Goal: Communication & Community: Answer question/provide support

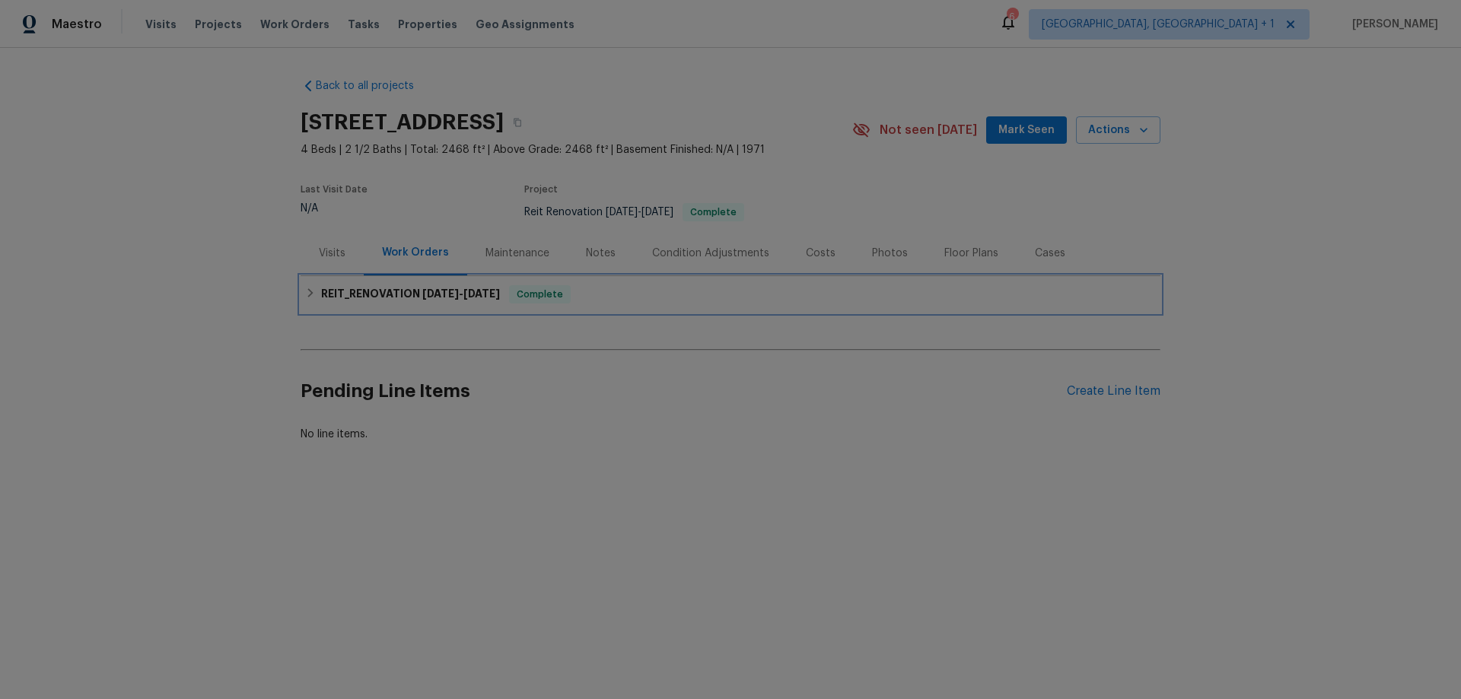
click at [334, 295] on h6 "REIT_RENOVATION [DATE] - [DATE]" at bounding box center [410, 294] width 179 height 18
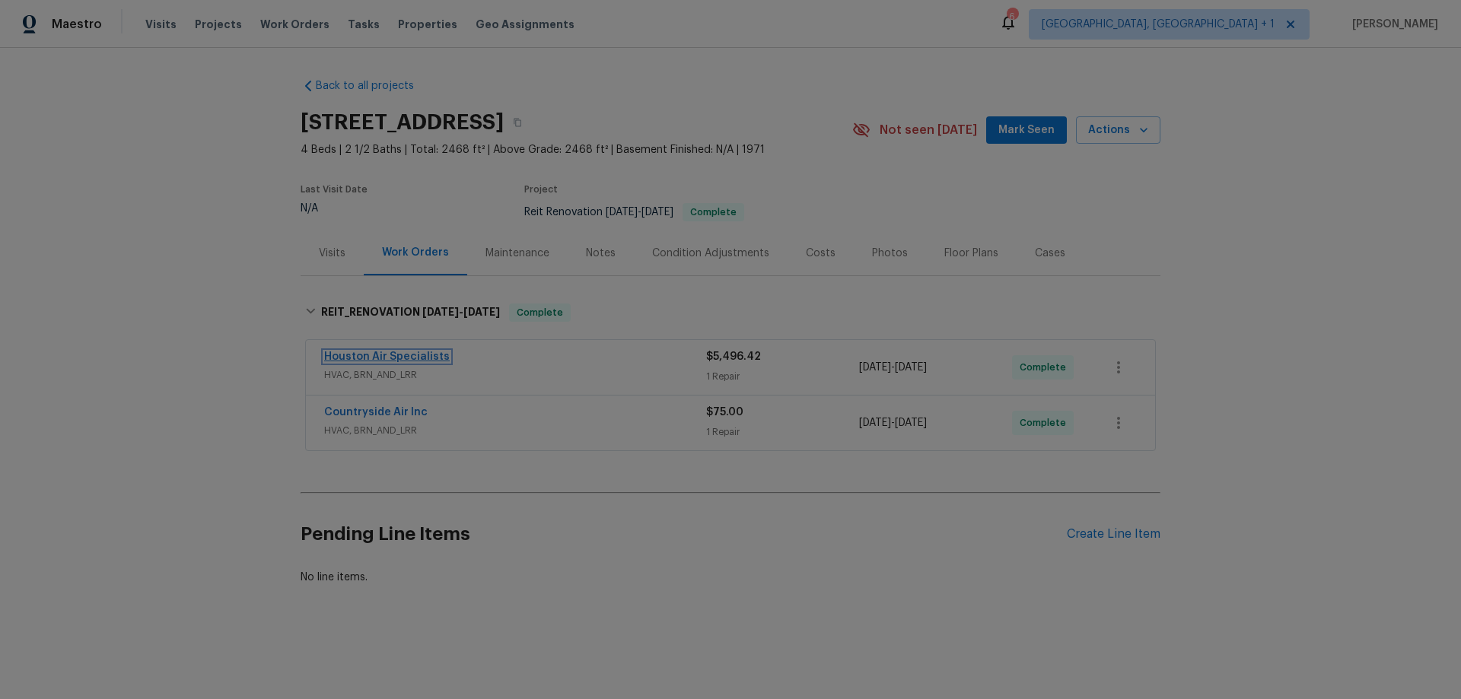
click at [384, 358] on link "Houston Air Specialists" at bounding box center [387, 357] width 126 height 11
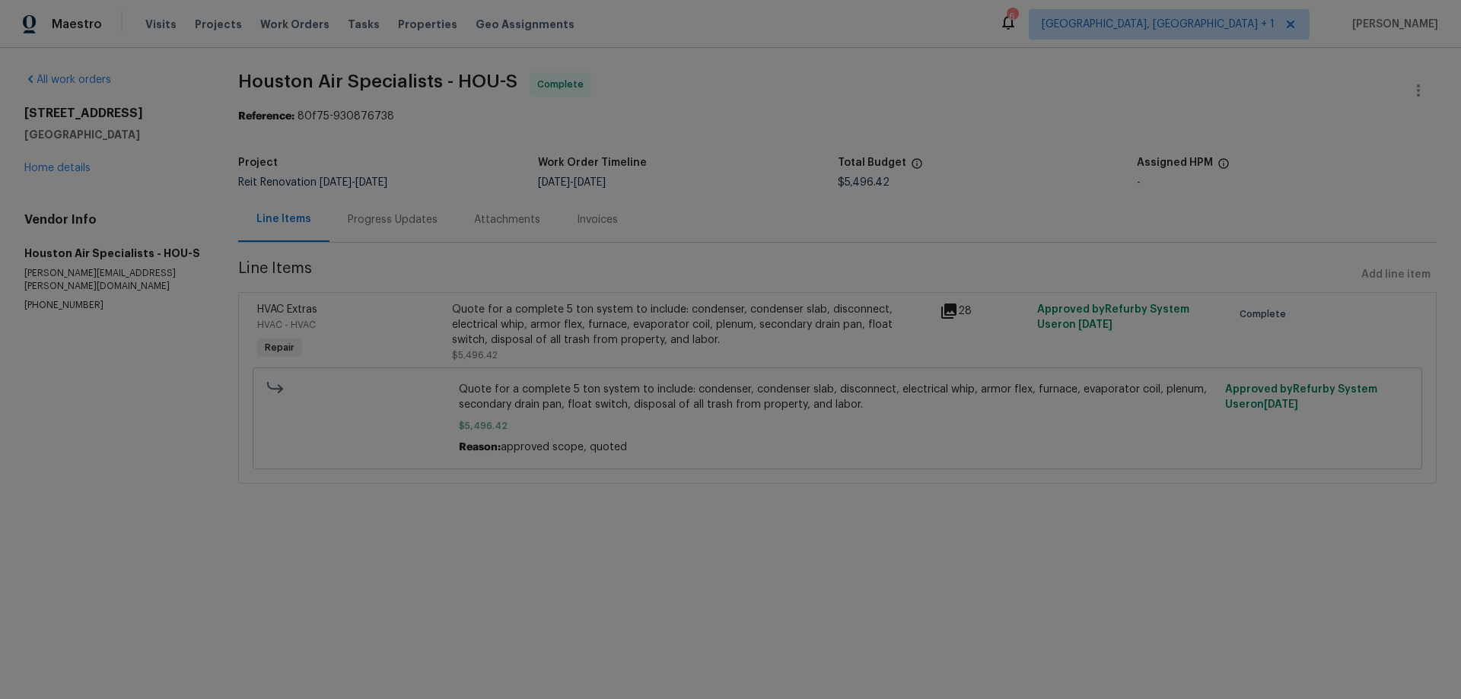
click at [394, 226] on div "Progress Updates" at bounding box center [393, 219] width 90 height 15
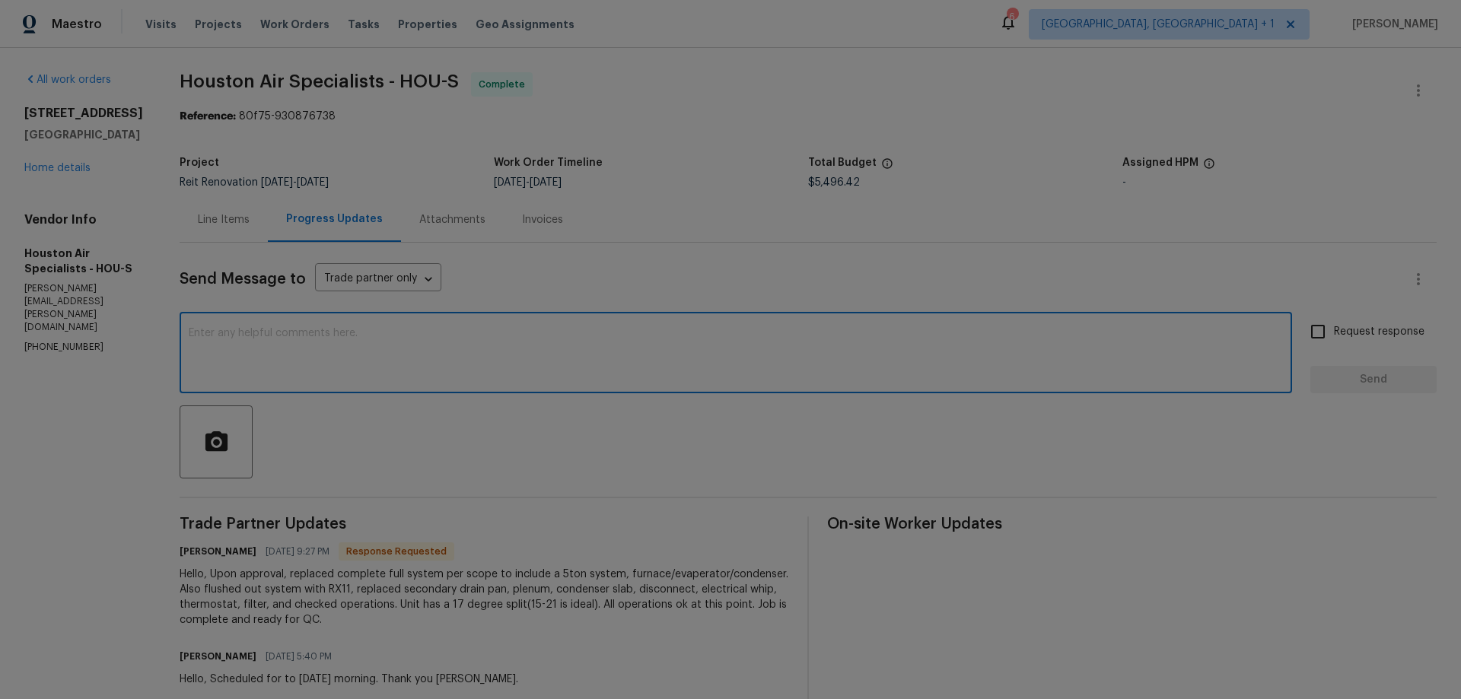
click at [416, 375] on textarea at bounding box center [736, 354] width 1095 height 53
click at [201, 340] on textarea "Please upload the invoice asap -- it is required for closing on the home. thanks" at bounding box center [736, 354] width 1095 height 53
click at [348, 331] on textarea "please upload the invoice asap -- it is required for closing on the home. thanks" at bounding box center [736, 354] width 1095 height 53
drag, startPoint x: 352, startPoint y: 331, endPoint x: 339, endPoint y: 332, distance: 13.0
click at [339, 332] on textarea "please upload the invoice asap -- it is required for closing on the home. thanks" at bounding box center [736, 354] width 1095 height 53
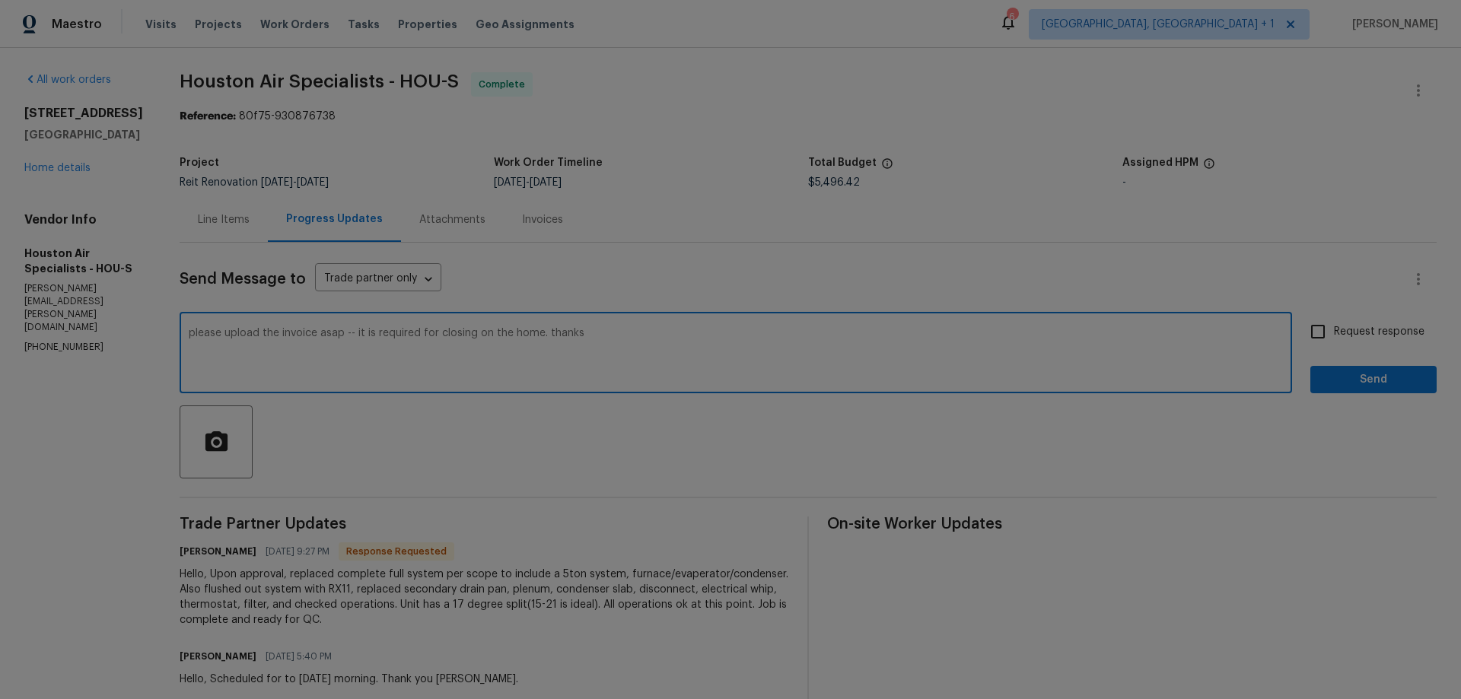
click at [408, 361] on textarea "please upload the invoice asap -- it is required for closing on the home. thanks" at bounding box center [736, 354] width 1095 height 53
type textarea "please upload the invoice asap -- it is required for closing on the home. thanks"
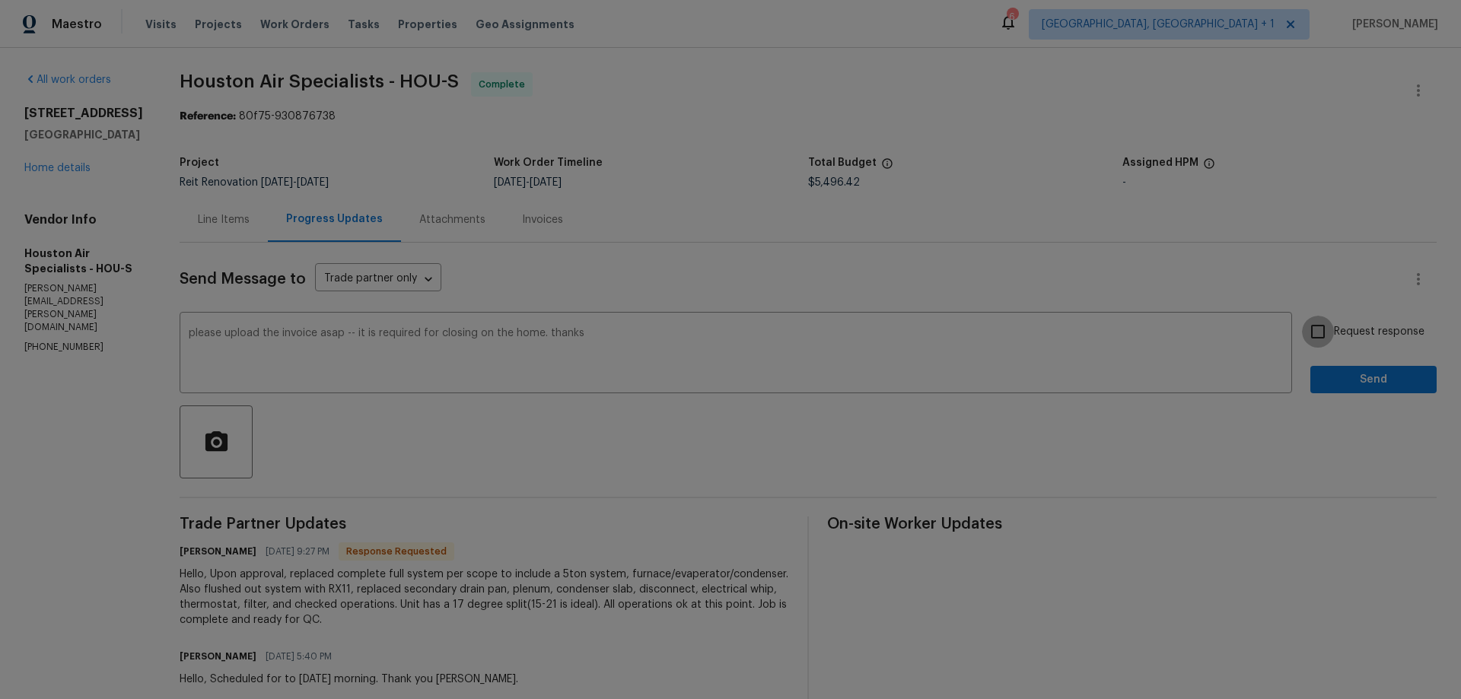
click at [1302, 331] on input "Request response" at bounding box center [1318, 332] width 32 height 32
checkbox input "true"
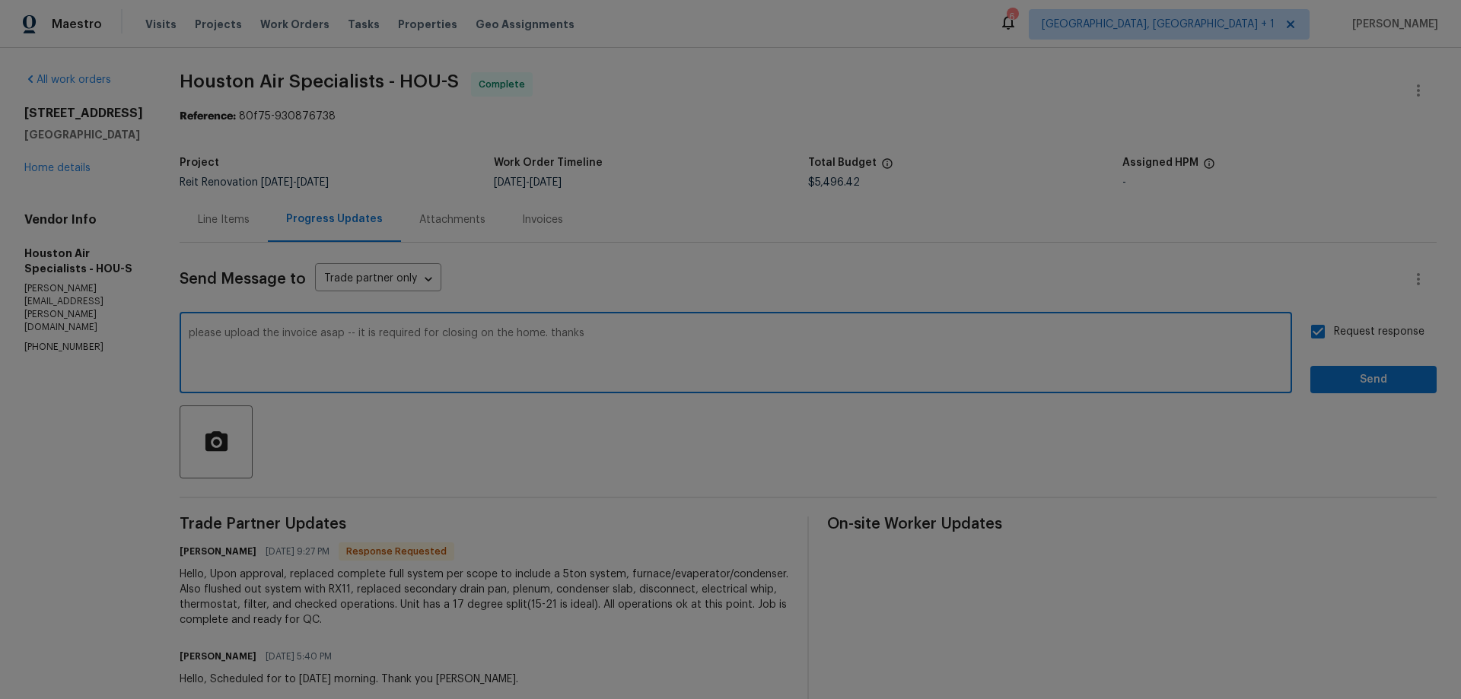
drag, startPoint x: 585, startPoint y: 336, endPoint x: 15, endPoint y: 337, distance: 569.3
click at [21, 339] on div "All work orders [STREET_ADDRESS] Home details Vendor Info Houston Air Specialis…" at bounding box center [730, 583] width 1461 height 1070
click at [1382, 381] on span "Send" at bounding box center [1374, 380] width 102 height 19
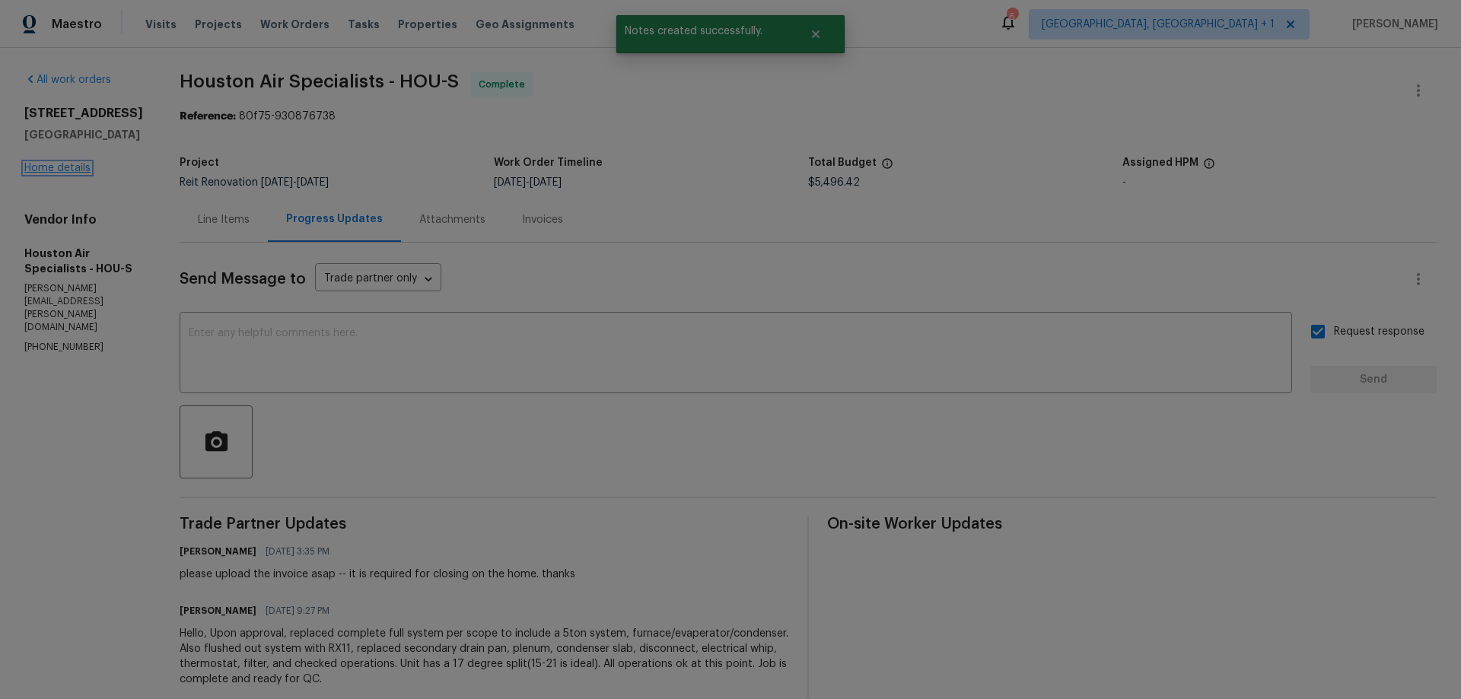
click at [62, 169] on link "Home details" at bounding box center [57, 168] width 66 height 11
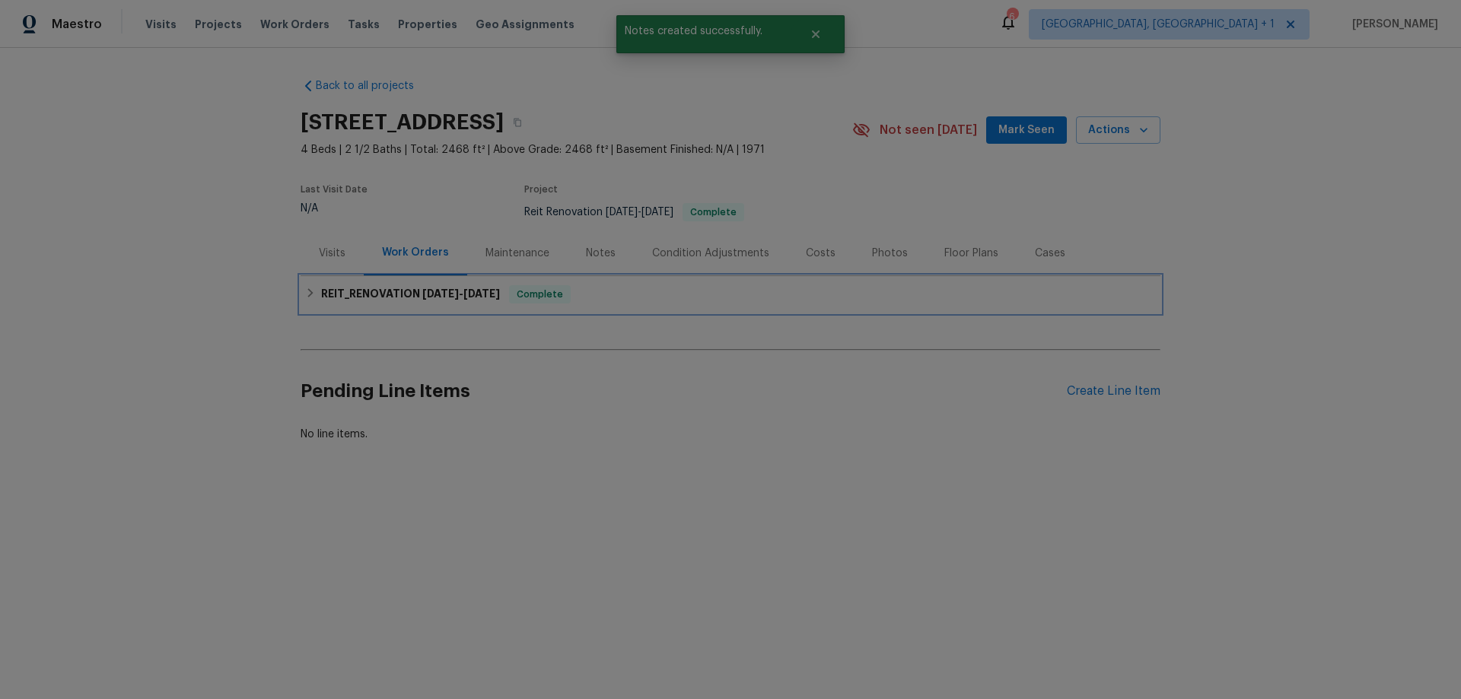
click at [385, 298] on h6 "REIT_RENOVATION [DATE] - [DATE]" at bounding box center [410, 294] width 179 height 18
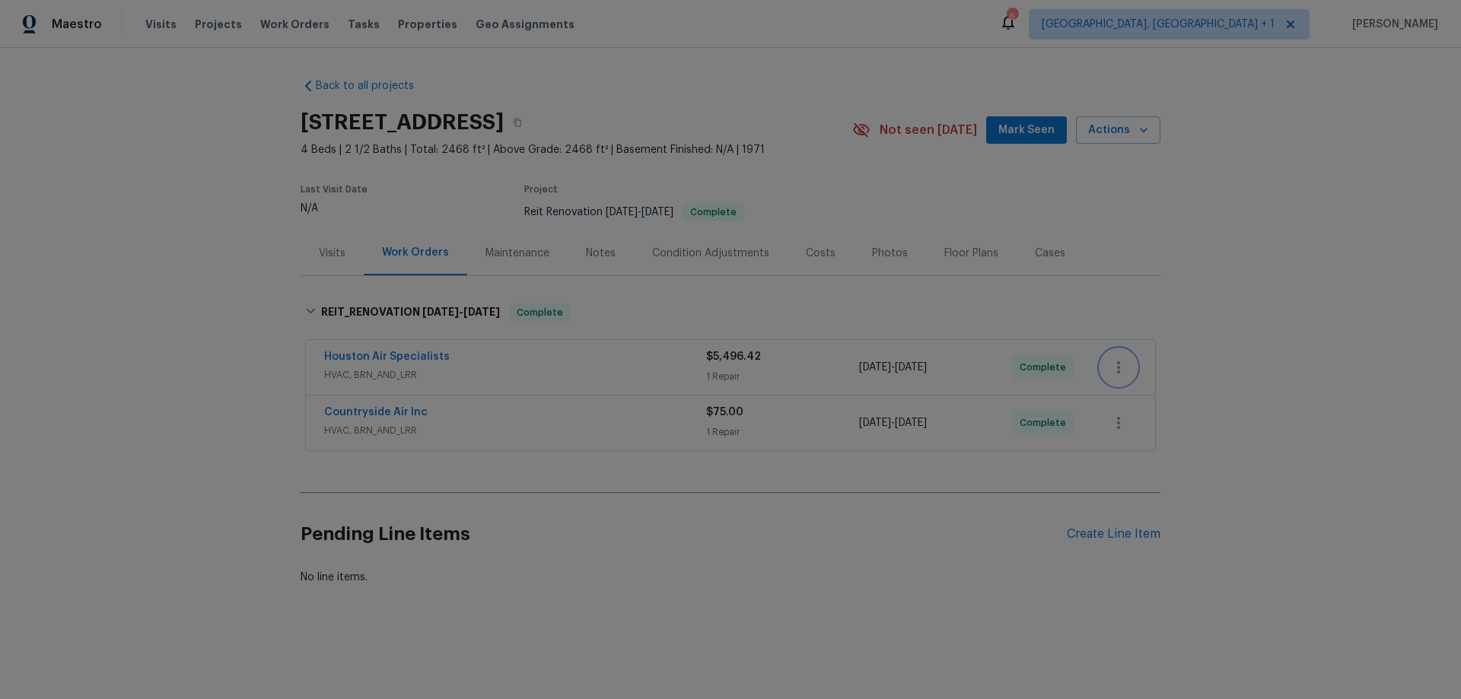
click at [1110, 372] on icon "button" at bounding box center [1119, 368] width 18 height 18
click at [1148, 409] on li "View In Trade Partner Portal" at bounding box center [1177, 418] width 164 height 25
click at [1168, 421] on li "View In Trade Partner Portal" at bounding box center [1177, 418] width 164 height 25
click at [1304, 234] on div at bounding box center [730, 349] width 1461 height 699
click at [1024, 136] on span "Mark Seen" at bounding box center [1027, 130] width 56 height 19
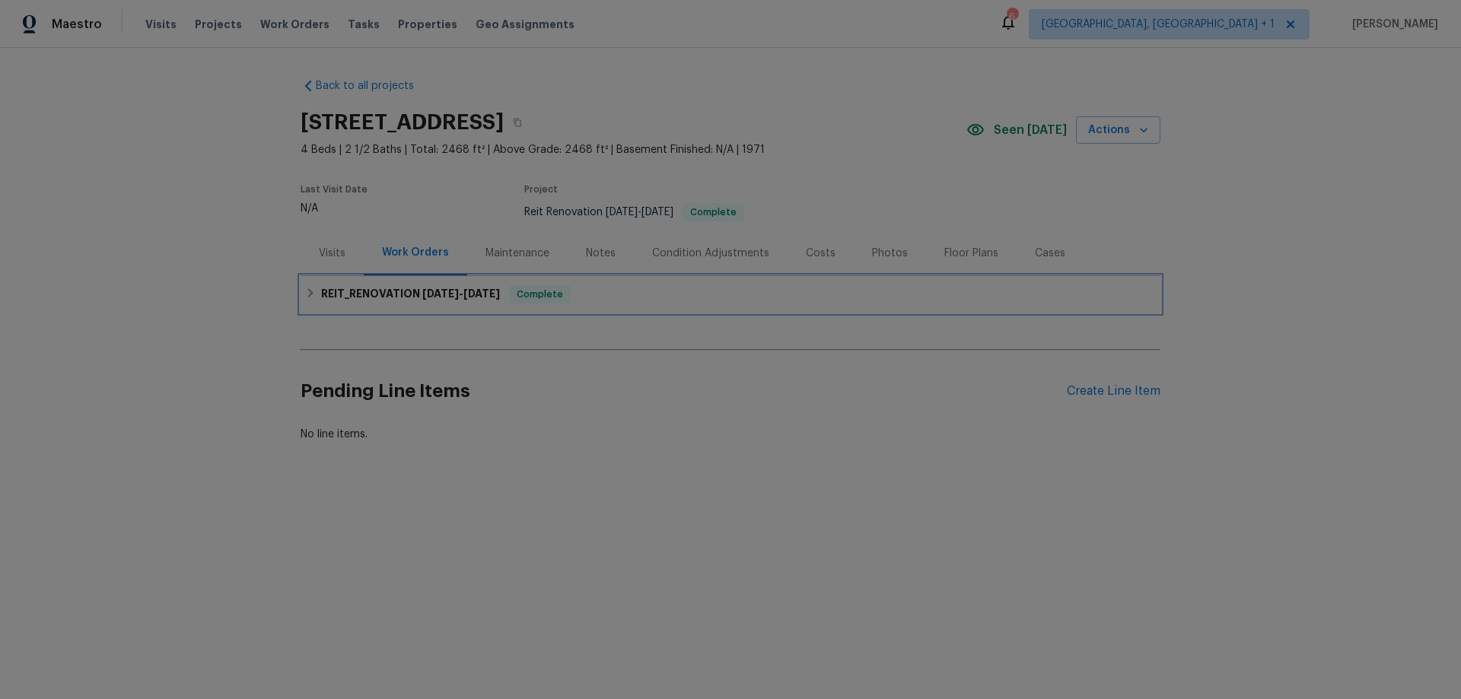
click at [352, 296] on h6 "REIT_RENOVATION [DATE] - [DATE]" at bounding box center [410, 294] width 179 height 18
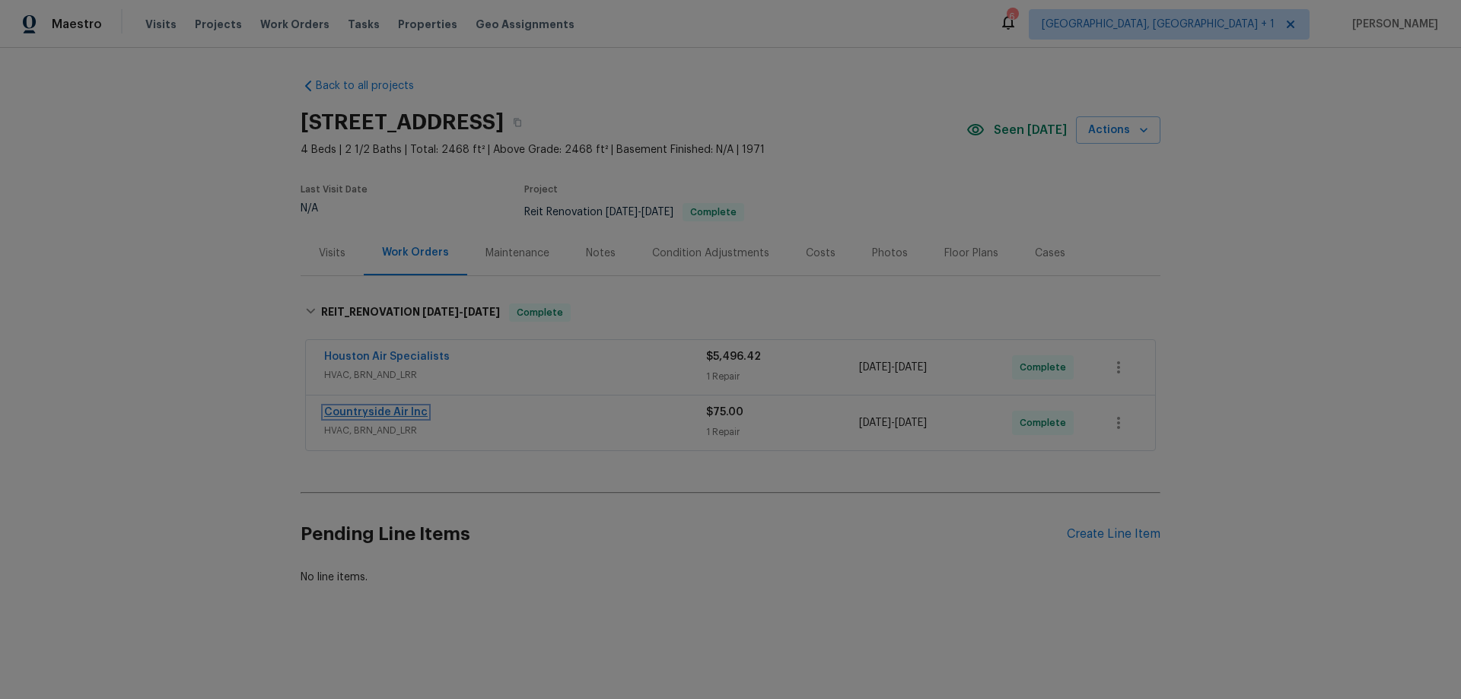
click at [379, 413] on link "Countryside Air Inc" at bounding box center [376, 412] width 104 height 11
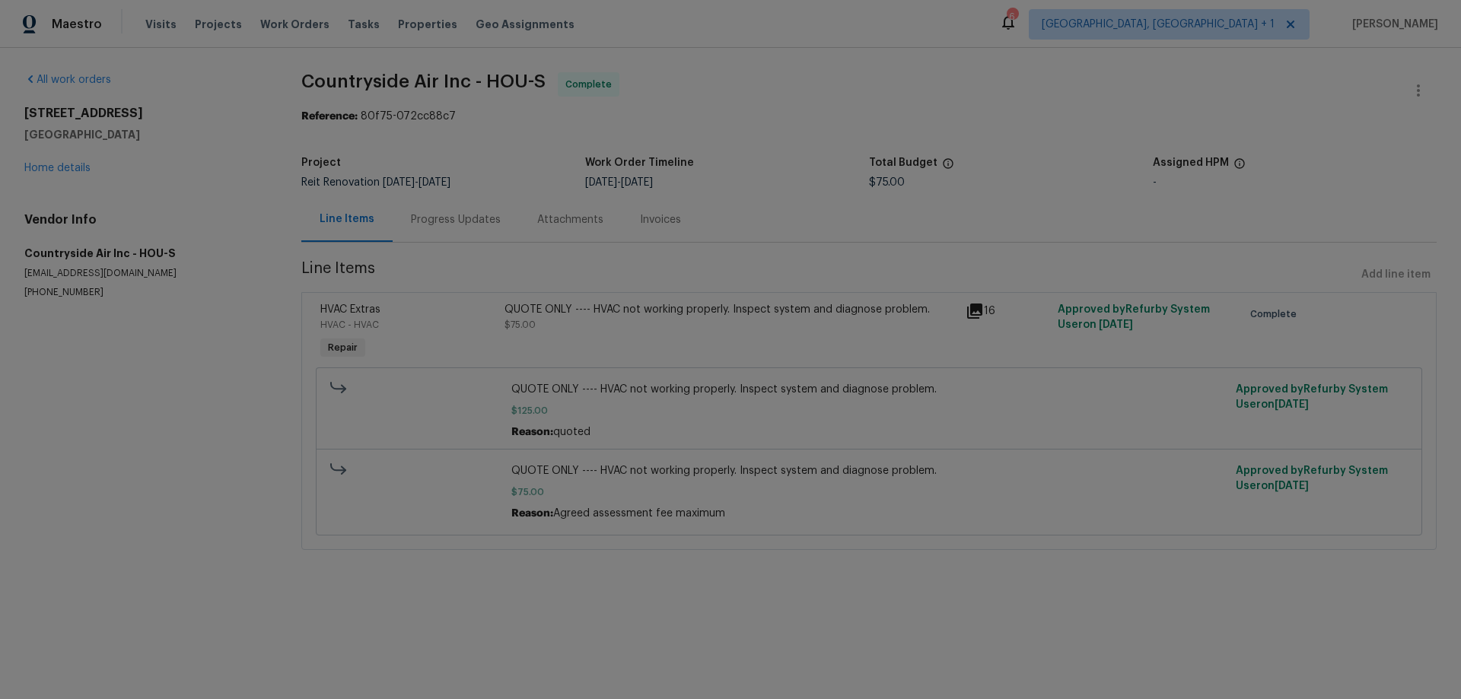
click at [433, 215] on div "Progress Updates" at bounding box center [456, 219] width 90 height 15
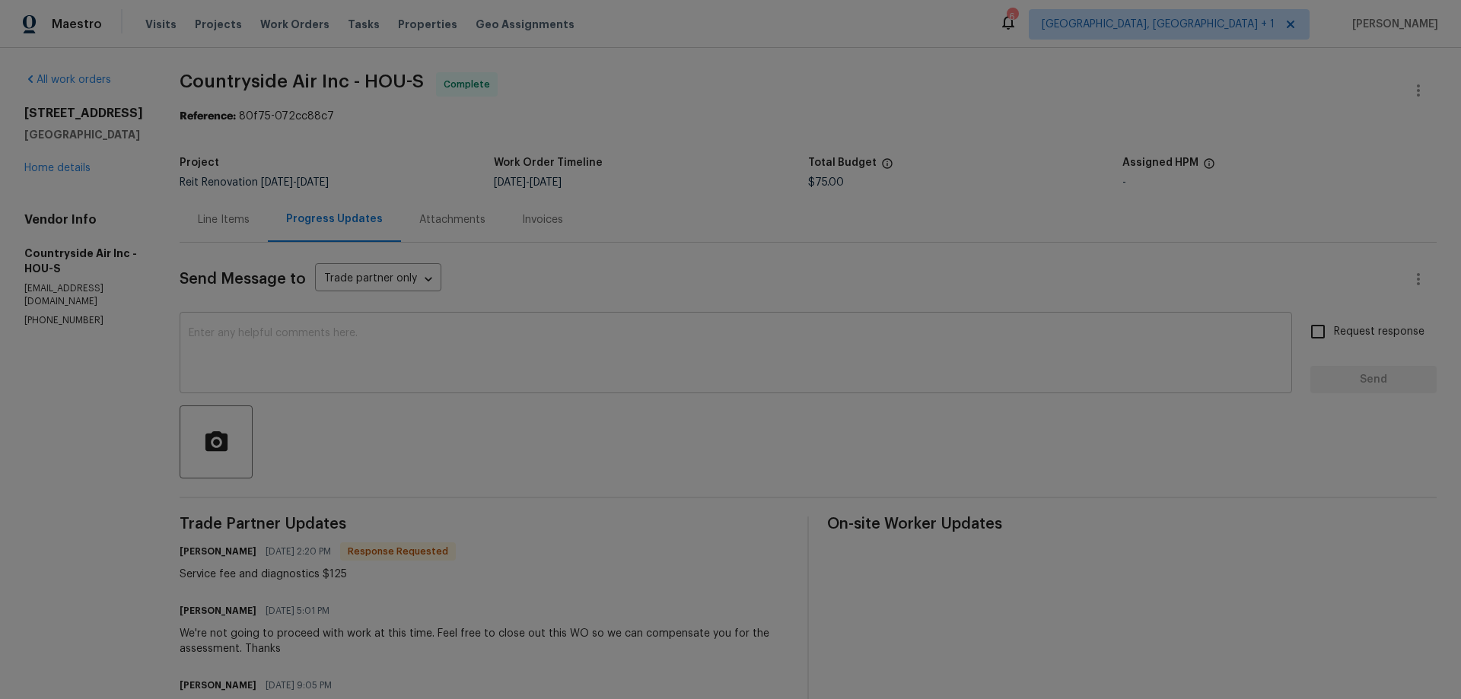
click at [512, 340] on textarea at bounding box center [736, 354] width 1095 height 53
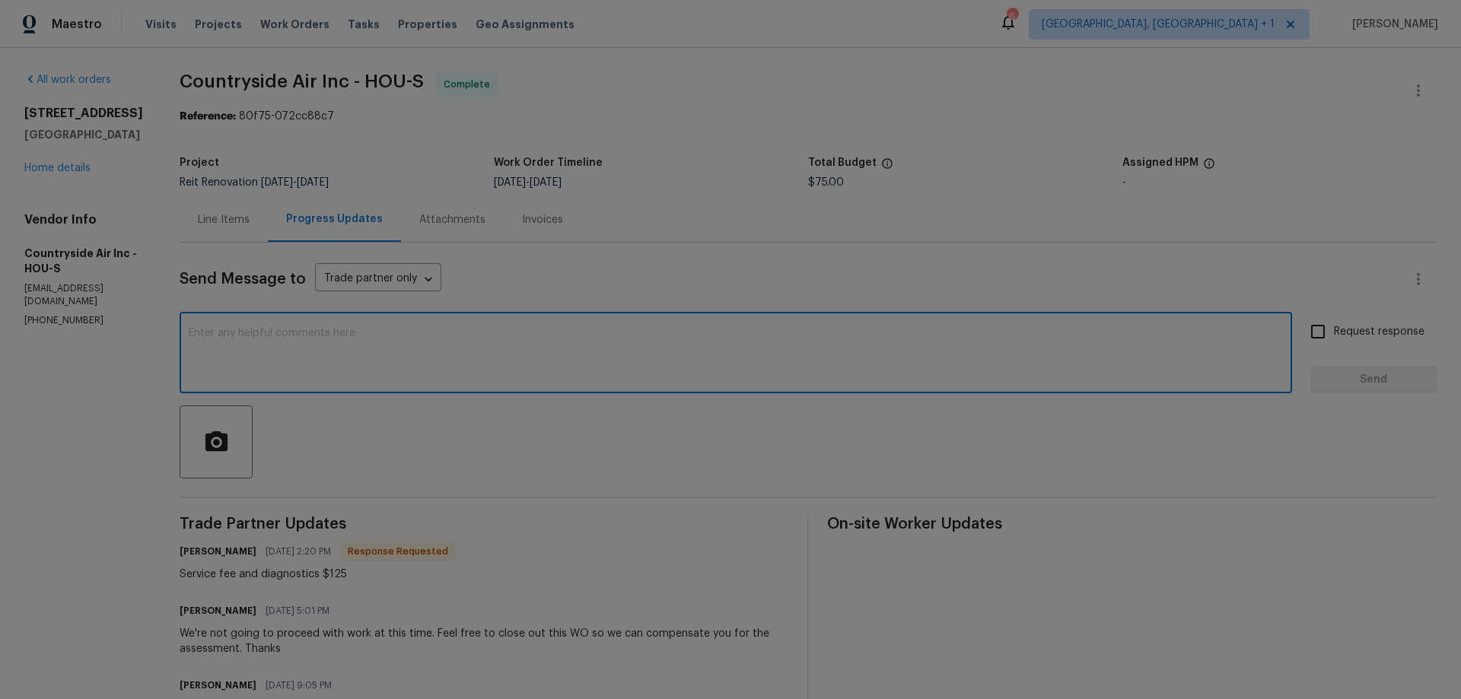
paste textarea "please upload the invoice asap -- it is required for closing on the home. thanks"
type textarea "please upload the invoice asap -- it is required for closing on the home. thanks"
click at [1313, 330] on input "Request response" at bounding box center [1318, 332] width 32 height 32
checkbox input "true"
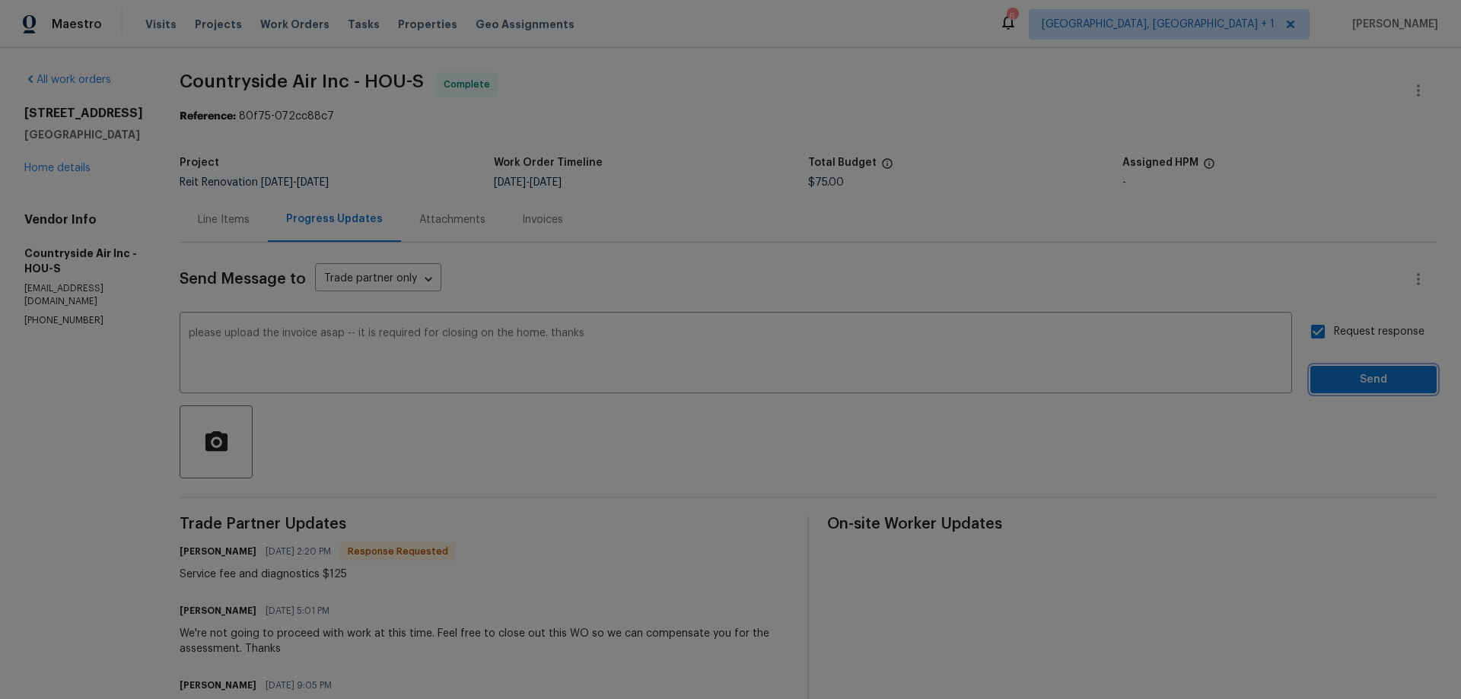
click at [1337, 382] on span "Send" at bounding box center [1374, 380] width 102 height 19
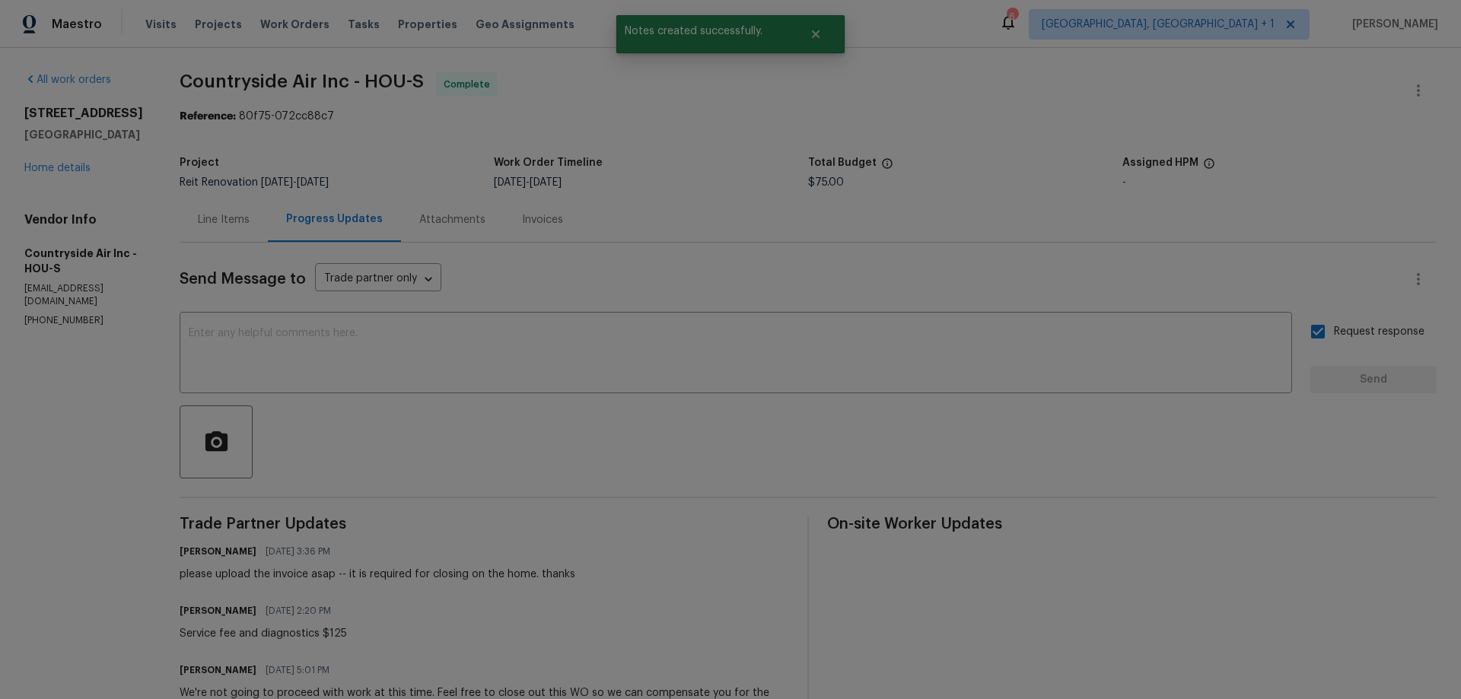
click at [67, 174] on div "5206 Graystone Ln Houston, TX 77069 Home details" at bounding box center [83, 141] width 119 height 70
click at [53, 163] on link "Home details" at bounding box center [57, 168] width 66 height 11
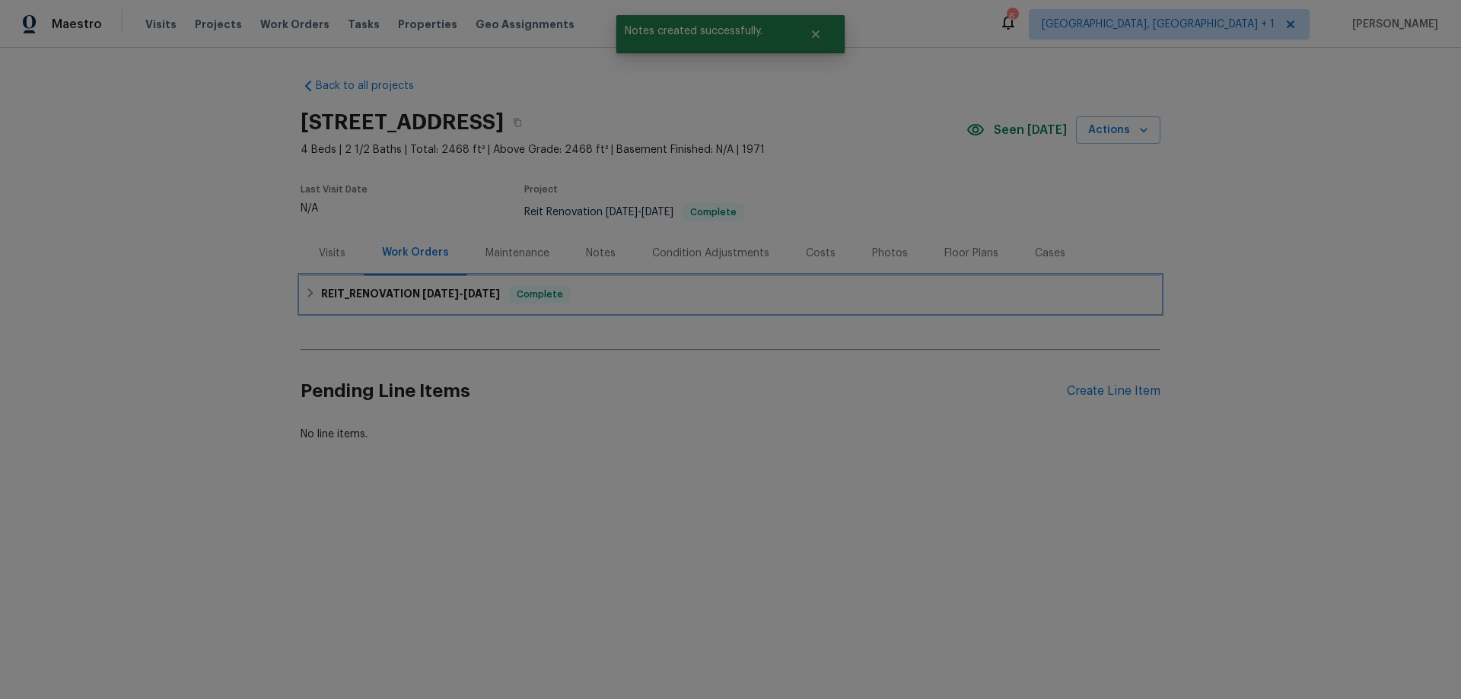
click at [373, 301] on h6 "REIT_RENOVATION [DATE] - [DATE]" at bounding box center [410, 294] width 179 height 18
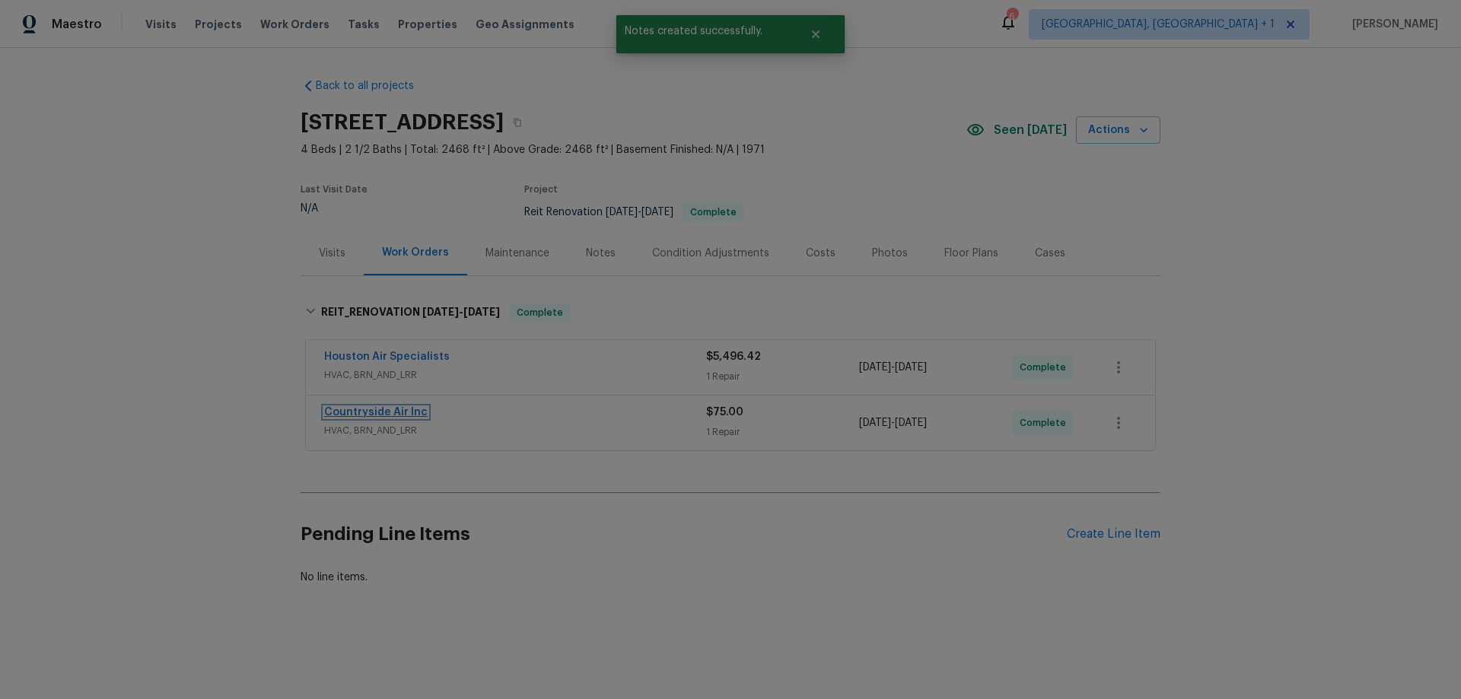
click at [376, 410] on link "Countryside Air Inc" at bounding box center [376, 412] width 104 height 11
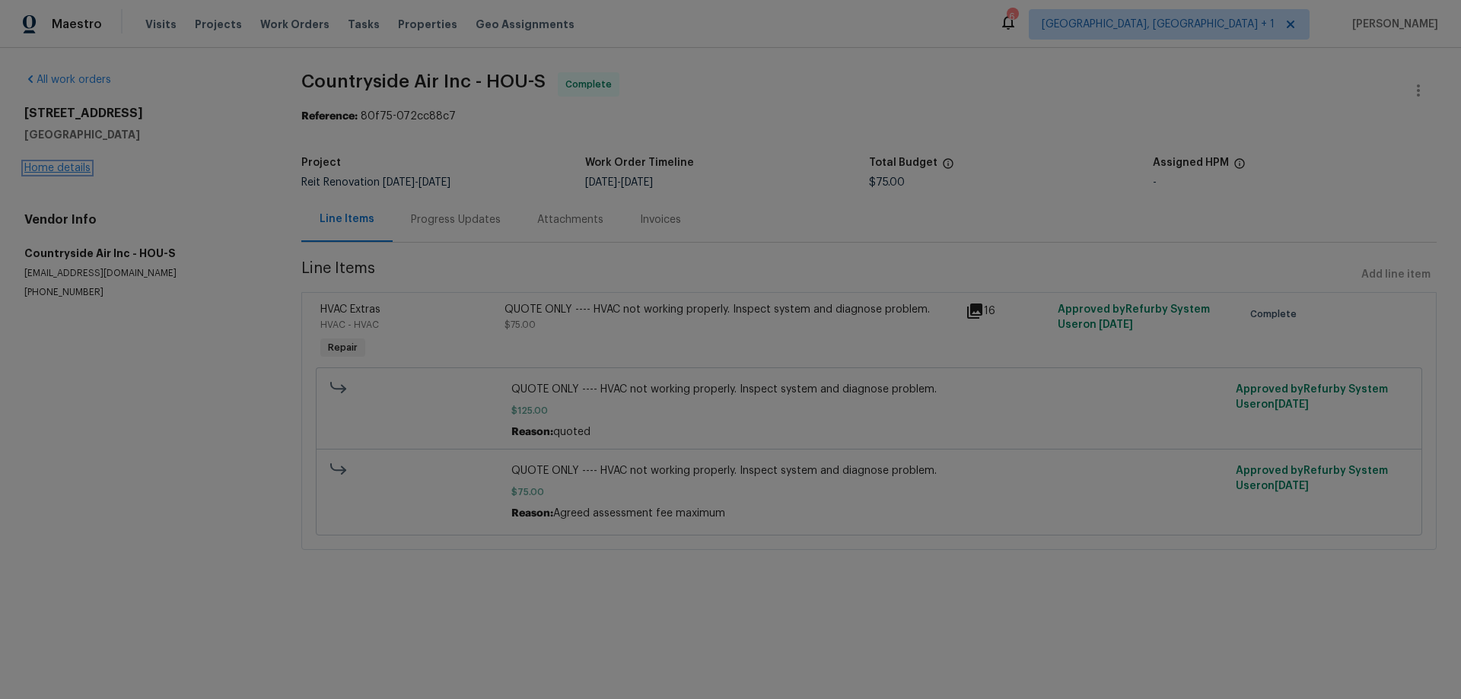
click at [64, 166] on link "Home details" at bounding box center [57, 168] width 66 height 11
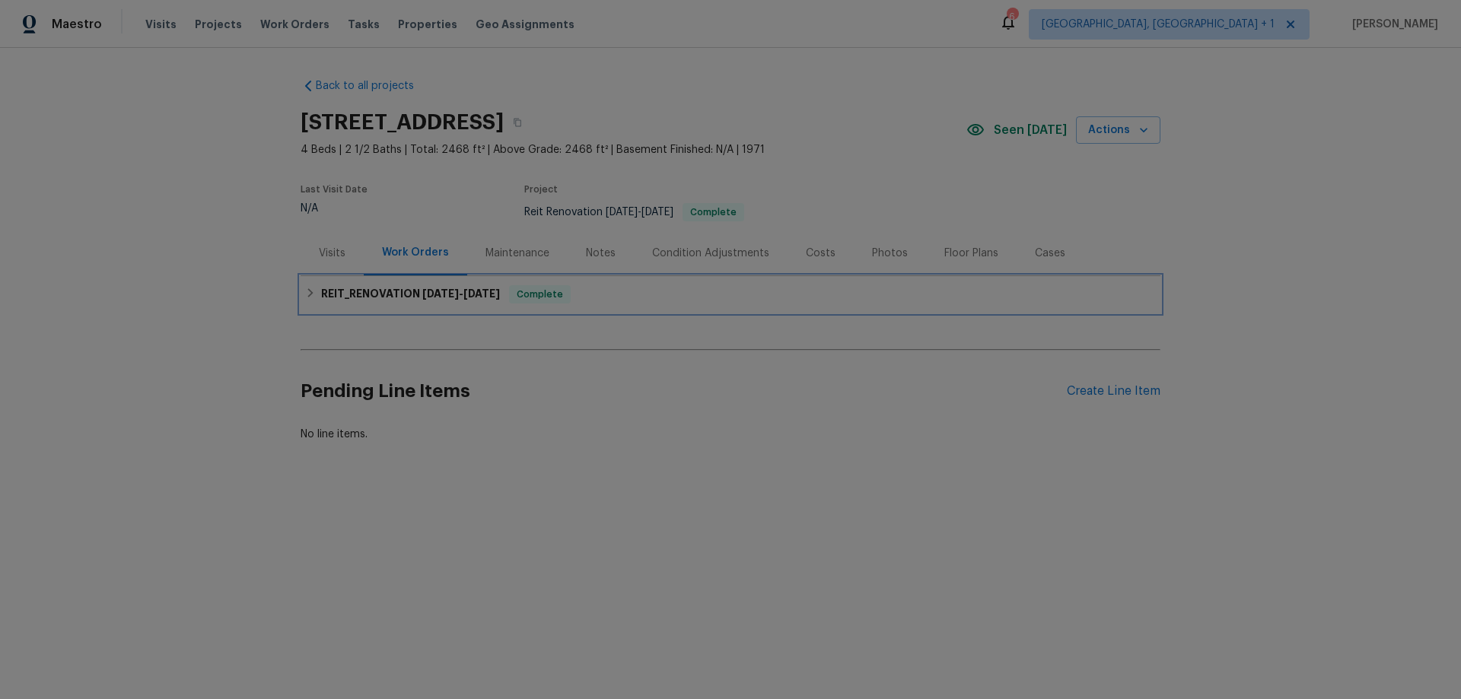
click at [484, 300] on h6 "REIT_RENOVATION [DATE] - [DATE]" at bounding box center [410, 294] width 179 height 18
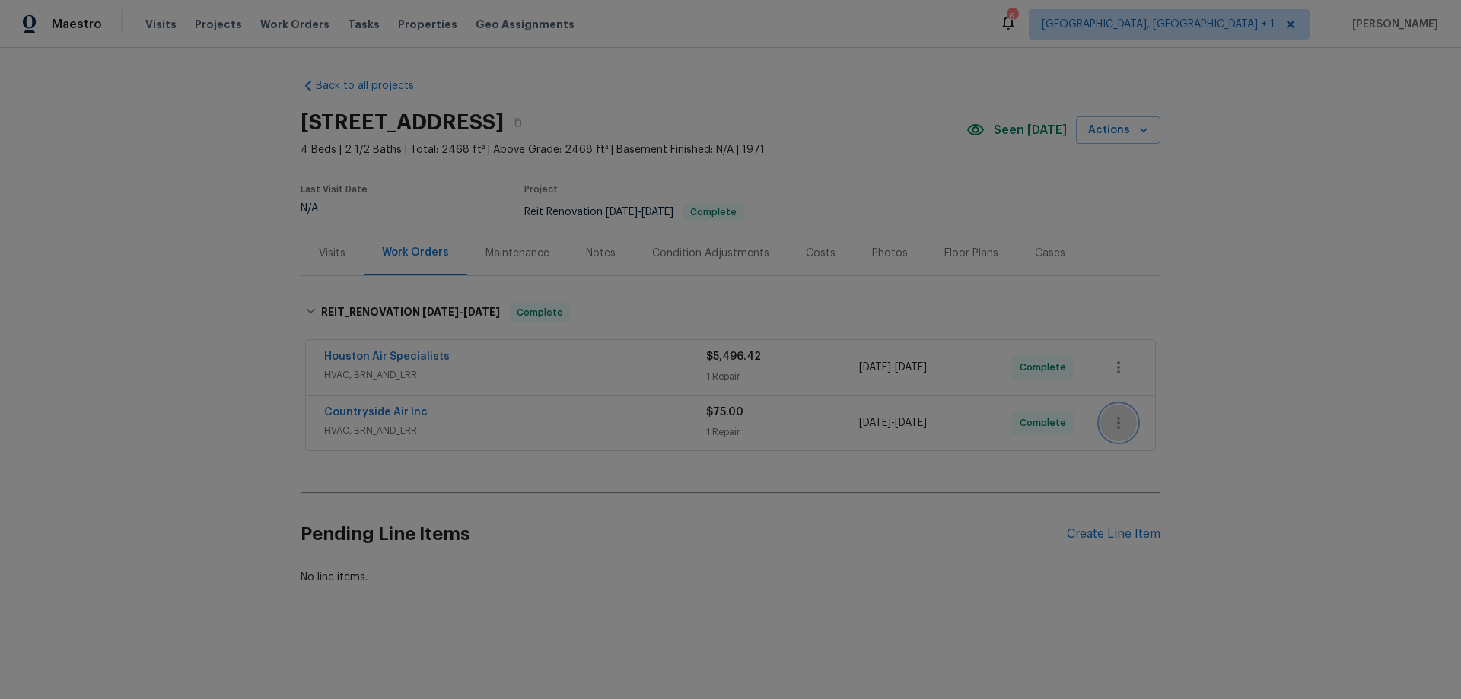
click at [1114, 425] on icon "button" at bounding box center [1119, 423] width 18 height 18
click at [1123, 475] on li "View In Trade Partner Portal" at bounding box center [1177, 473] width 164 height 25
click at [1044, 204] on div at bounding box center [730, 349] width 1461 height 699
